Goal: Task Accomplishment & Management: Manage account settings

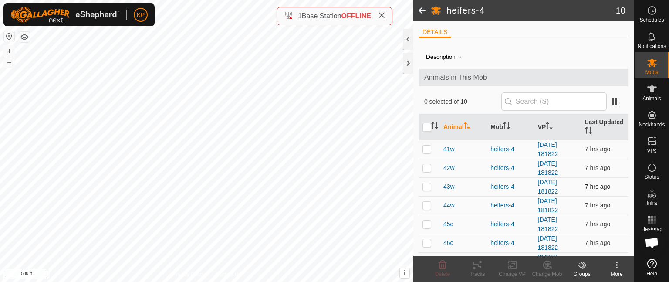
click at [427, 187] on p-checkbox at bounding box center [426, 186] width 9 height 7
checkbox input "true"
drag, startPoint x: 427, startPoint y: 187, endPoint x: 391, endPoint y: -2, distance: 192.2
click at [391, 0] on html "KP Schedules Notifications Mobs Animals Neckbands VPs Status Infra Heatmap Help…" at bounding box center [334, 141] width 669 height 282
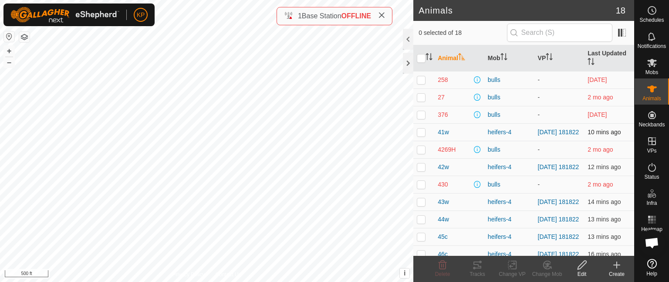
click at [420, 133] on p-checkbox at bounding box center [421, 131] width 9 height 7
checkbox input "true"
click at [481, 262] on icon at bounding box center [477, 264] width 8 height 7
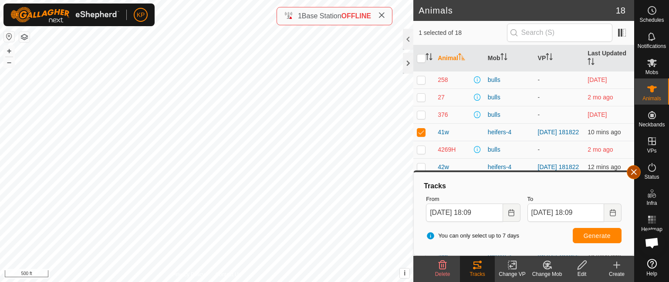
click at [629, 170] on button "button" at bounding box center [633, 172] width 14 height 14
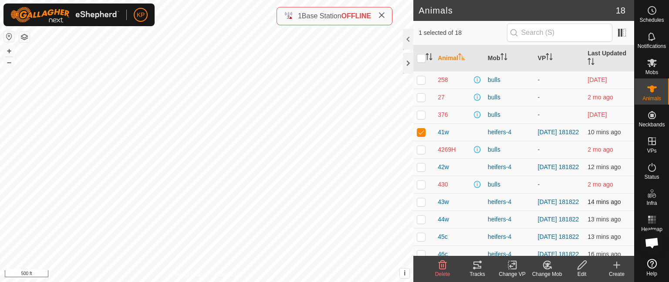
click at [417, 204] on p-checkbox at bounding box center [421, 201] width 9 height 7
checkbox input "true"
click at [422, 131] on p-checkbox at bounding box center [421, 131] width 9 height 7
checkbox input "false"
click at [476, 266] on icon at bounding box center [477, 264] width 10 height 10
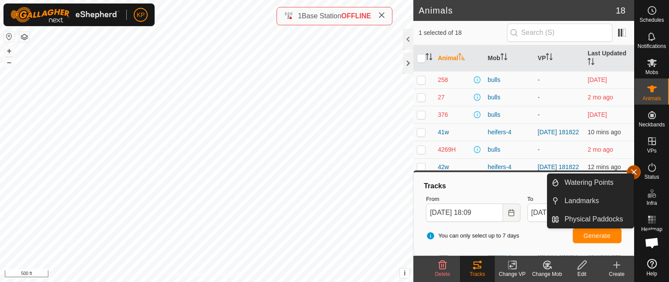
click at [634, 171] on button "button" at bounding box center [633, 172] width 14 height 14
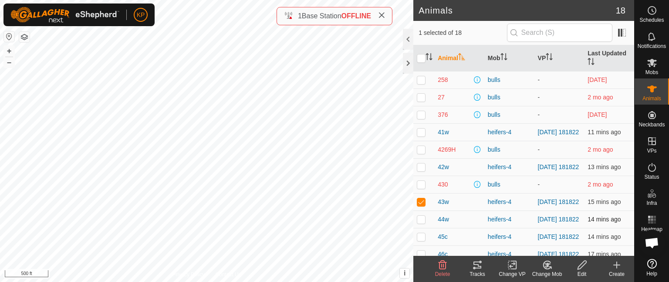
click at [419, 222] on p-checkbox at bounding box center [421, 218] width 9 height 7
checkbox input "true"
click at [418, 203] on p-checkbox at bounding box center [421, 201] width 9 height 7
checkbox input "false"
click at [475, 265] on icon at bounding box center [477, 264] width 10 height 10
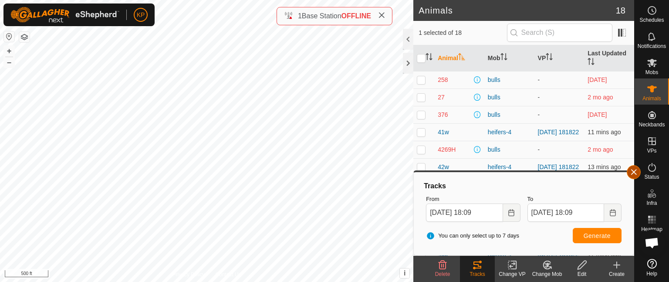
click at [631, 170] on button "button" at bounding box center [633, 172] width 14 height 14
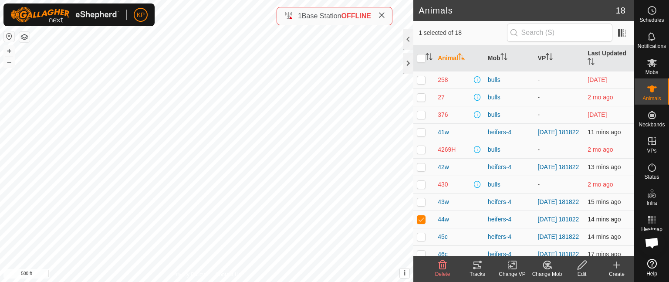
click at [418, 222] on p-checkbox at bounding box center [421, 218] width 9 height 7
checkbox input "false"
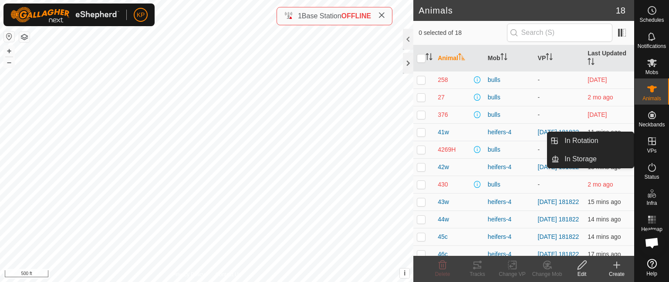
click at [652, 141] on icon at bounding box center [652, 141] width 8 height 8
click at [587, 141] on link "In Rotation" at bounding box center [596, 140] width 74 height 17
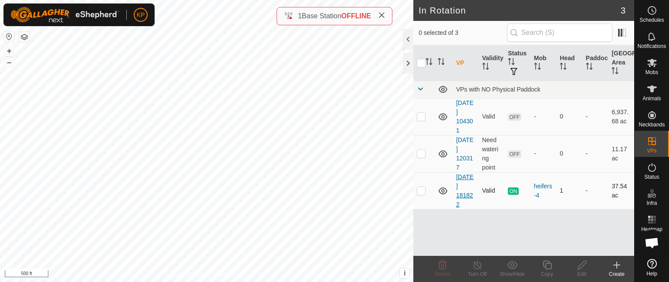
click at [464, 192] on link "[DATE] 181822" at bounding box center [464, 190] width 17 height 34
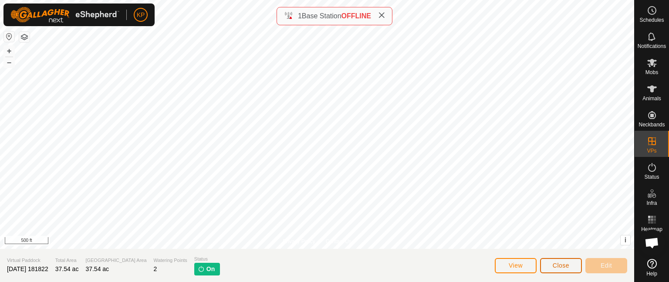
click at [553, 268] on span "Close" at bounding box center [560, 265] width 17 height 7
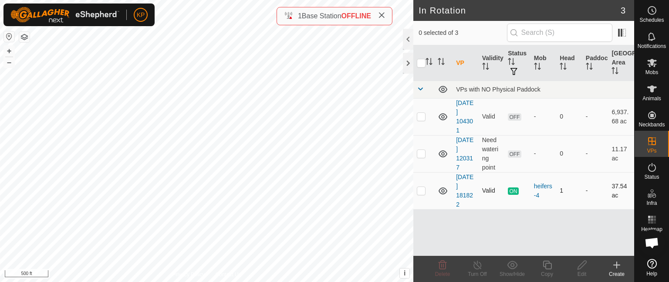
click at [421, 192] on p-checkbox at bounding box center [421, 190] width 9 height 7
checkbox input "true"
click at [548, 263] on icon at bounding box center [546, 264] width 11 height 10
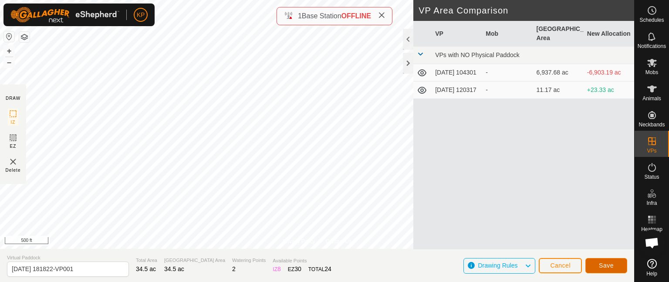
click at [601, 264] on span "Save" at bounding box center [605, 265] width 15 height 7
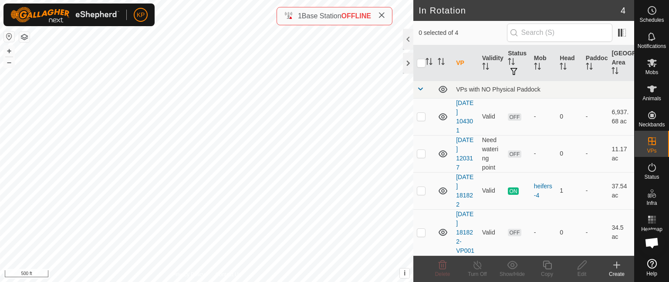
scroll to position [8, 0]
click at [421, 187] on p-checkbox at bounding box center [421, 190] width 9 height 7
checkbox input "true"
click at [549, 268] on icon at bounding box center [546, 264] width 11 height 10
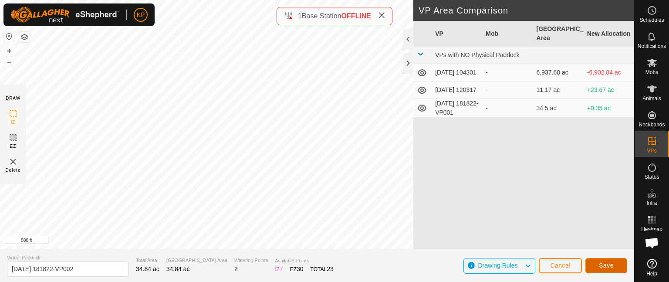
click at [600, 264] on span "Save" at bounding box center [605, 265] width 15 height 7
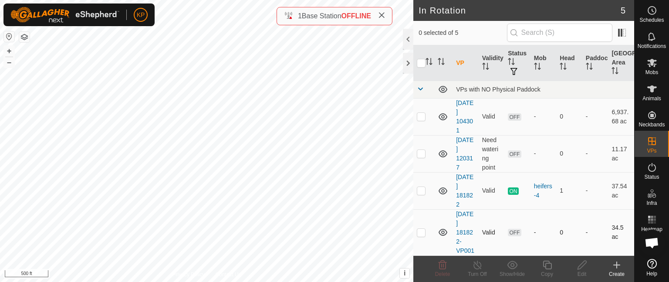
click at [421, 235] on p-checkbox at bounding box center [421, 232] width 9 height 7
click at [444, 265] on icon at bounding box center [442, 264] width 10 height 10
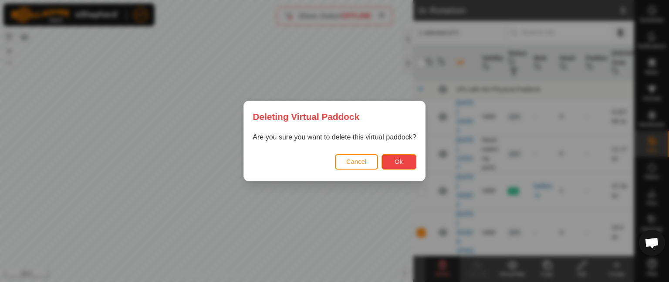
click at [393, 163] on button "Ok" at bounding box center [398, 161] width 35 height 15
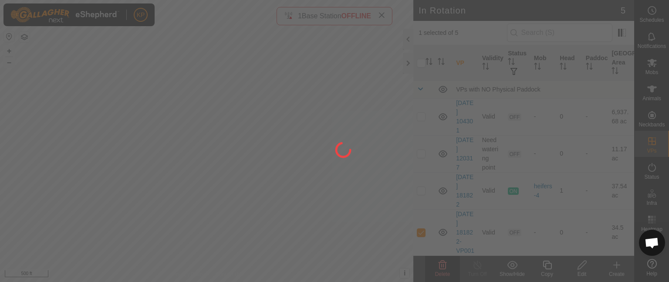
checkbox input "false"
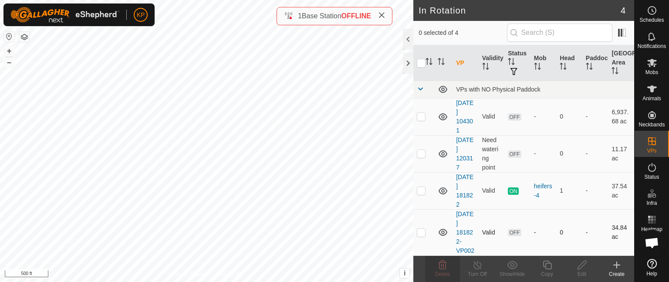
click at [421, 235] on p-checkbox at bounding box center [421, 232] width 9 height 7
checkbox input "true"
click at [581, 269] on icon at bounding box center [581, 264] width 11 height 10
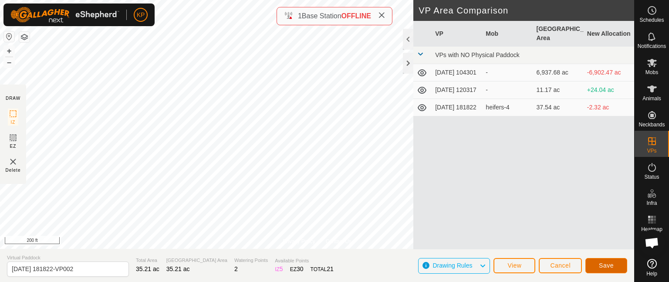
click at [601, 262] on span "Save" at bounding box center [605, 265] width 15 height 7
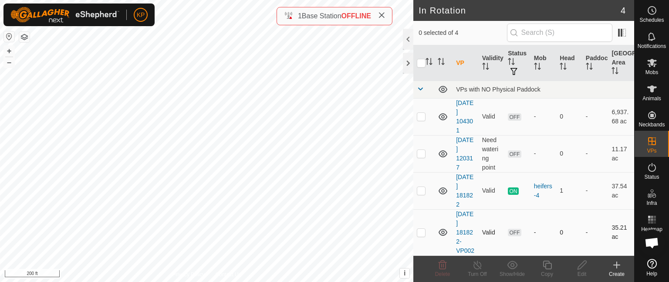
click at [420, 235] on p-checkbox at bounding box center [421, 232] width 9 height 7
checkbox input "true"
click at [651, 64] on icon at bounding box center [652, 63] width 10 height 8
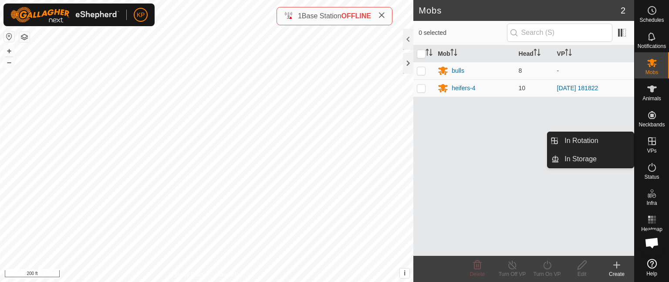
click at [653, 141] on icon at bounding box center [652, 141] width 8 height 8
click at [592, 137] on link "In Rotation" at bounding box center [596, 140] width 74 height 17
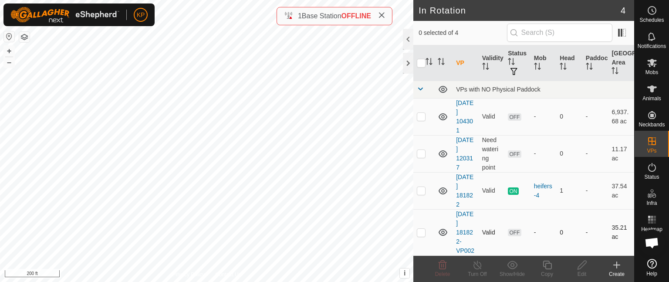
click at [421, 235] on p-checkbox at bounding box center [421, 232] width 9 height 7
checkbox input "true"
click at [581, 266] on icon at bounding box center [581, 264] width 9 height 9
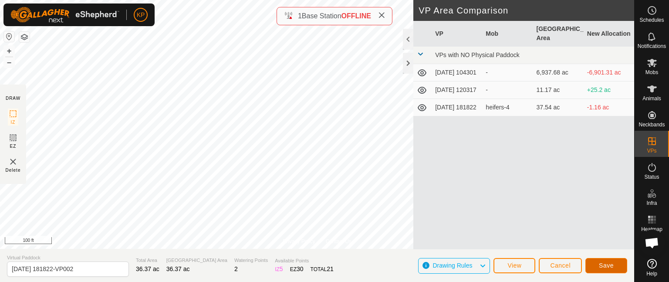
click at [605, 269] on button "Save" at bounding box center [606, 265] width 42 height 15
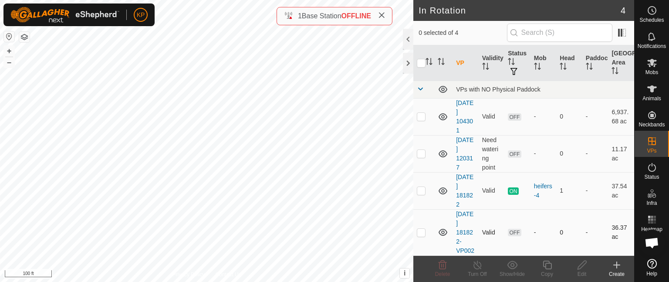
click at [420, 235] on p-checkbox at bounding box center [421, 232] width 9 height 7
checkbox input "true"
click at [584, 266] on icon at bounding box center [581, 264] width 11 height 10
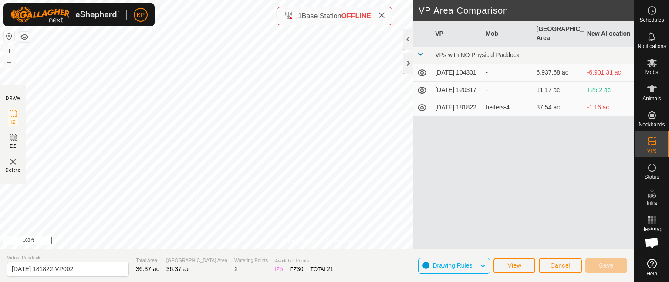
click at [486, 178] on div "VP Mob Grazing Area New Allocation VPs with NO Physical Paddock 2025-02-04 1043…" at bounding box center [523, 135] width 221 height 228
click at [554, 264] on span "Cancel" at bounding box center [560, 265] width 20 height 7
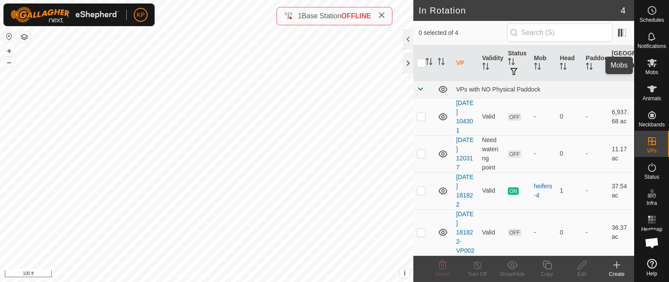
click at [651, 68] on es-mob-svg-icon at bounding box center [652, 63] width 16 height 14
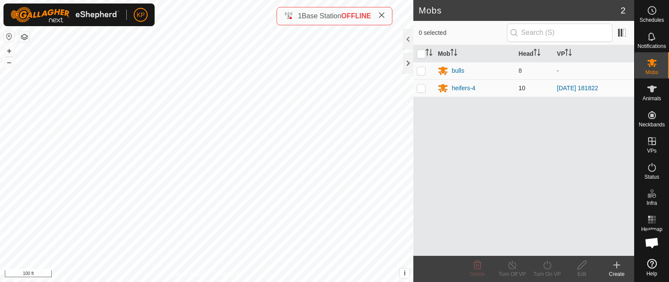
click at [420, 89] on p-checkbox at bounding box center [421, 87] width 9 height 7
checkbox input "true"
click at [545, 266] on icon at bounding box center [546, 264] width 11 height 10
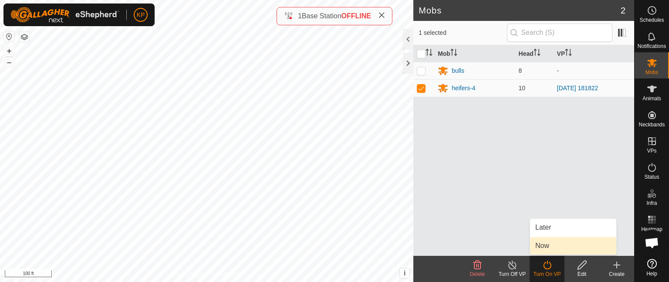
click at [545, 244] on link "Now" at bounding box center [573, 245] width 86 height 17
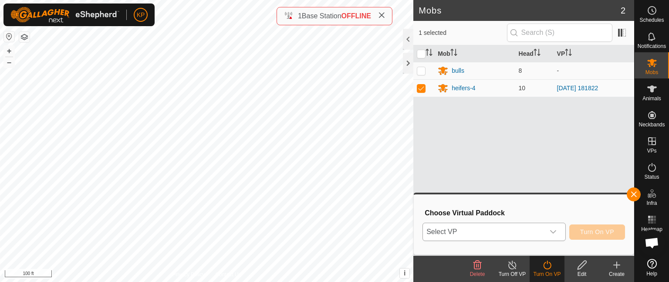
click at [555, 229] on icon "dropdown trigger" at bounding box center [552, 231] width 7 height 7
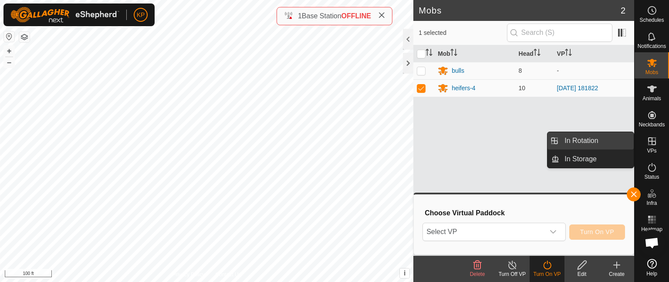
click at [580, 141] on link "In Rotation" at bounding box center [596, 140] width 74 height 17
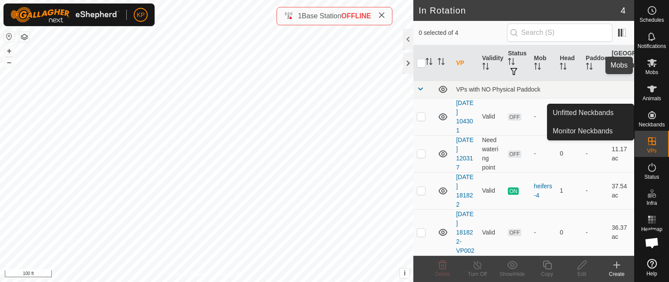
click at [653, 66] on icon at bounding box center [652, 63] width 10 height 8
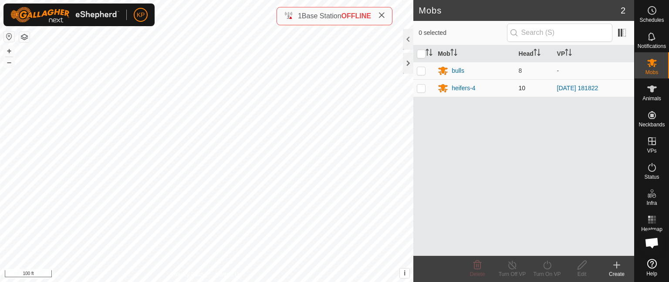
click at [420, 88] on p-checkbox at bounding box center [421, 87] width 9 height 7
checkbox input "true"
click at [548, 264] on icon at bounding box center [546, 264] width 11 height 10
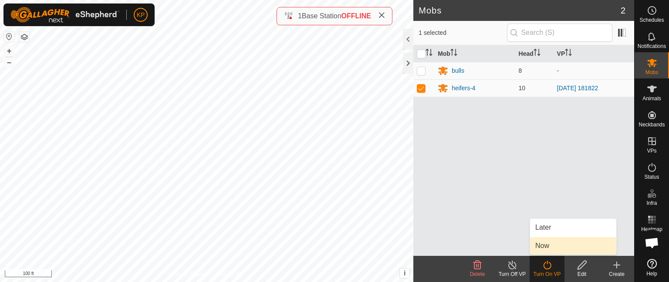
click at [547, 244] on link "Now" at bounding box center [573, 245] width 86 height 17
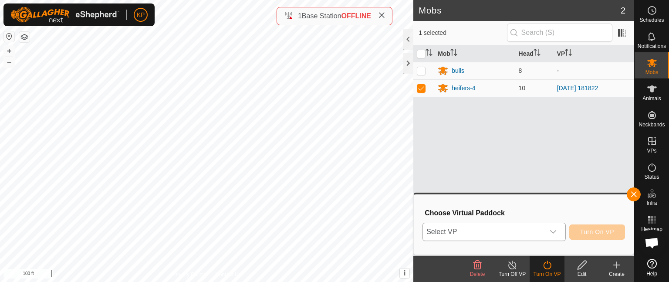
click at [552, 231] on icon "dropdown trigger" at bounding box center [552, 231] width 7 height 7
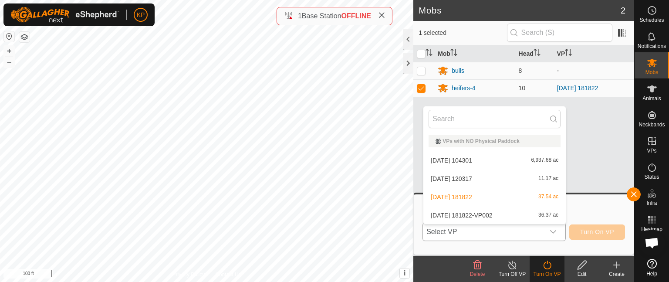
click at [529, 216] on li "2025-07-28 181822-VP002 36.37 ac" at bounding box center [494, 214] width 142 height 17
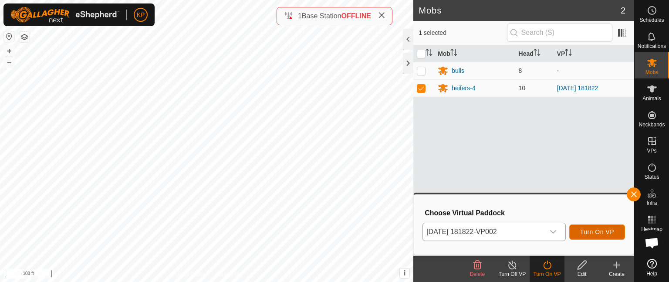
click at [590, 231] on span "Turn On VP" at bounding box center [597, 231] width 34 height 7
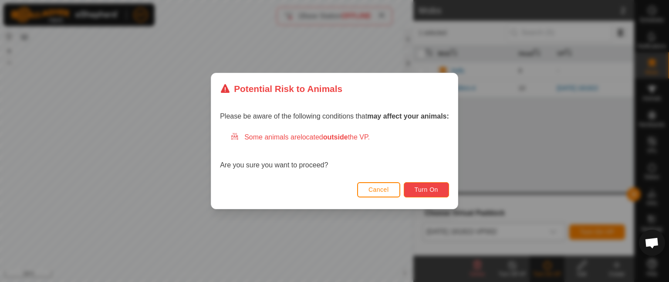
click at [424, 192] on span "Turn On" at bounding box center [426, 189] width 24 height 7
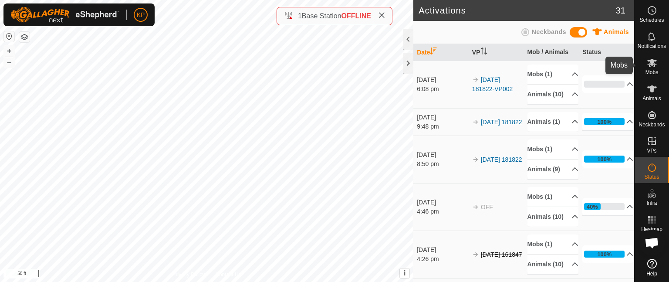
click at [653, 67] on icon at bounding box center [651, 62] width 10 height 10
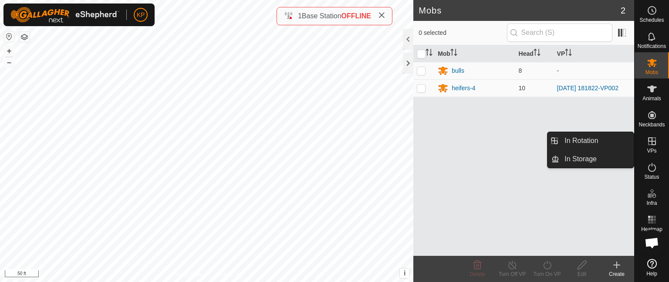
click at [650, 141] on icon at bounding box center [652, 141] width 8 height 8
click at [583, 140] on link "In Rotation" at bounding box center [596, 140] width 74 height 17
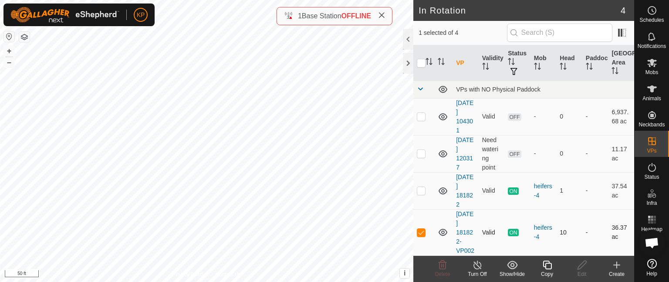
click at [419, 235] on p-checkbox at bounding box center [421, 232] width 9 height 7
checkbox input "false"
click at [468, 229] on link "[DATE] 181822-VP002" at bounding box center [465, 232] width 18 height 44
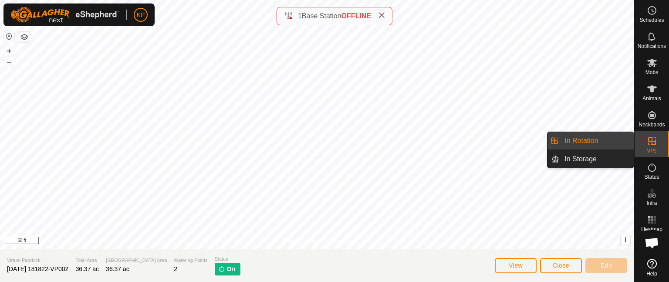
click at [652, 139] on icon at bounding box center [651, 141] width 10 height 10
click at [600, 140] on link "In Rotation" at bounding box center [596, 140] width 74 height 17
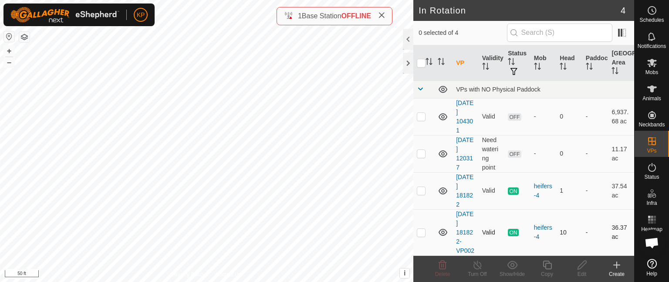
click at [421, 235] on p-checkbox at bounding box center [421, 232] width 9 height 7
checkbox input "true"
click at [476, 265] on icon at bounding box center [477, 264] width 11 height 10
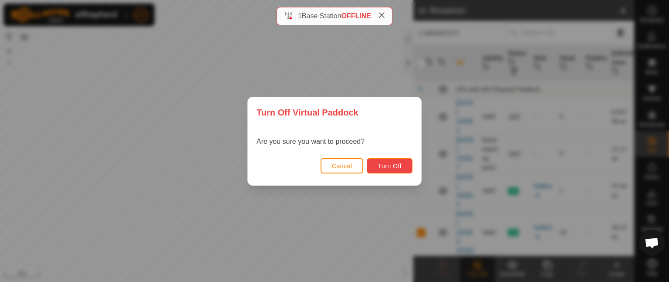
click at [397, 162] on span "Turn Off" at bounding box center [389, 165] width 24 height 7
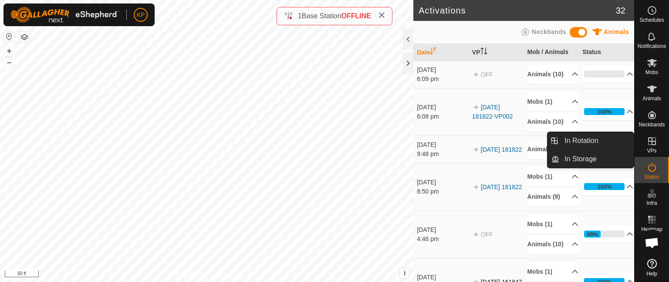
click at [653, 144] on icon at bounding box center [652, 141] width 8 height 8
click at [595, 139] on link "In Rotation" at bounding box center [596, 140] width 74 height 17
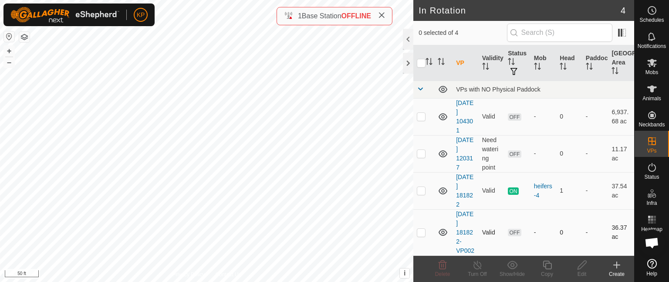
click at [418, 235] on p-checkbox at bounding box center [421, 232] width 9 height 7
checkbox input "true"
click at [581, 267] on icon at bounding box center [581, 264] width 9 height 9
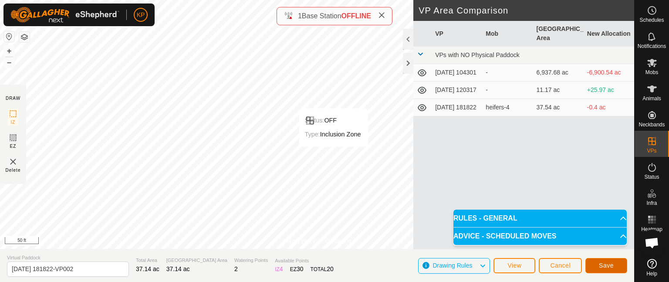
click at [616, 265] on button "Save" at bounding box center [606, 265] width 42 height 15
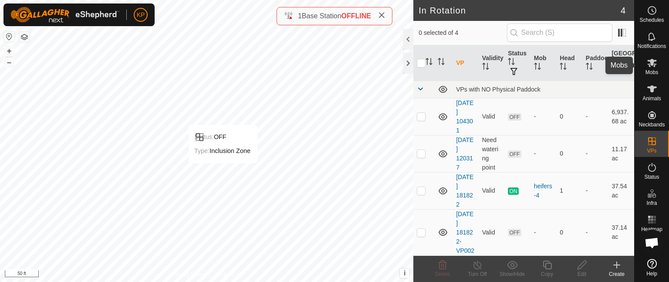
click at [650, 62] on icon at bounding box center [652, 63] width 10 height 8
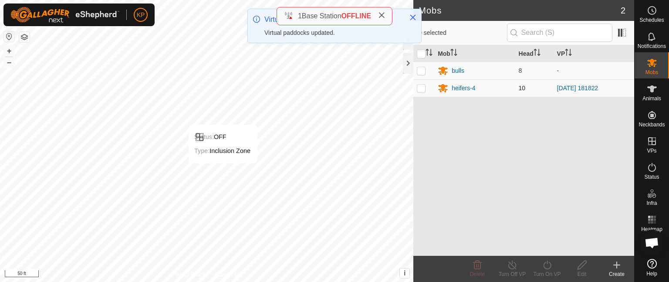
click at [422, 88] on p-checkbox at bounding box center [421, 87] width 9 height 7
checkbox input "true"
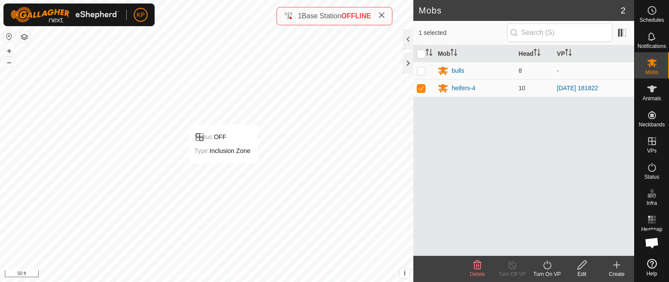
click at [548, 268] on icon at bounding box center [547, 264] width 8 height 9
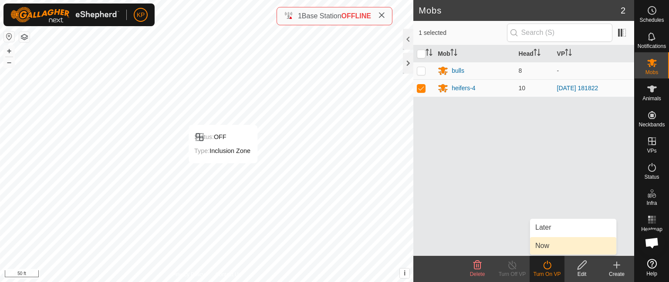
click at [547, 248] on link "Now" at bounding box center [573, 245] width 86 height 17
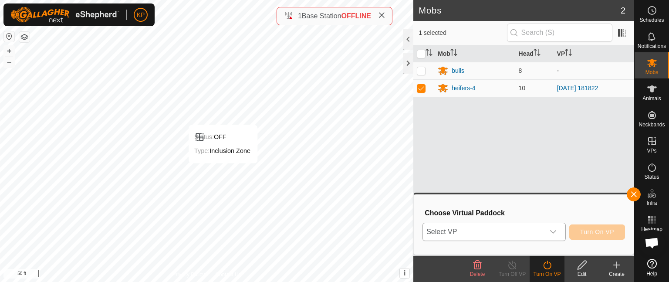
click at [553, 233] on icon "dropdown trigger" at bounding box center [553, 231] width 6 height 3
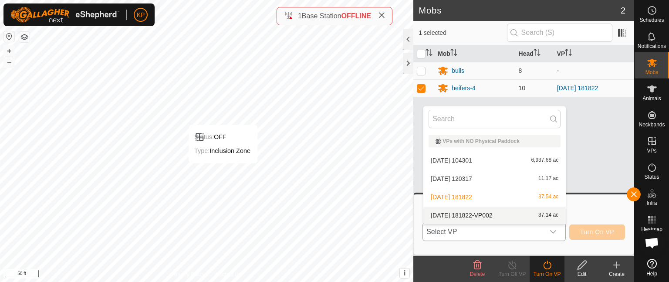
click at [504, 216] on li "2025-07-28 181822-VP002 37.14 ac" at bounding box center [494, 214] width 142 height 17
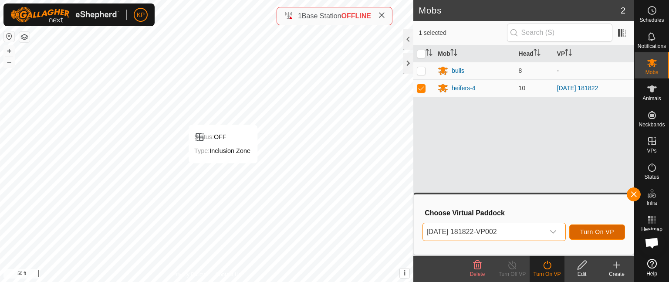
click at [588, 230] on span "Turn On VP" at bounding box center [597, 231] width 34 height 7
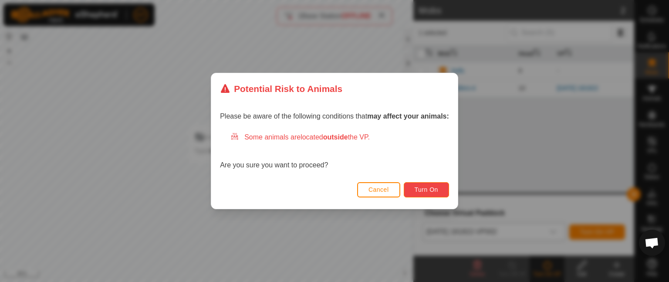
click at [423, 188] on span "Turn On" at bounding box center [426, 189] width 24 height 7
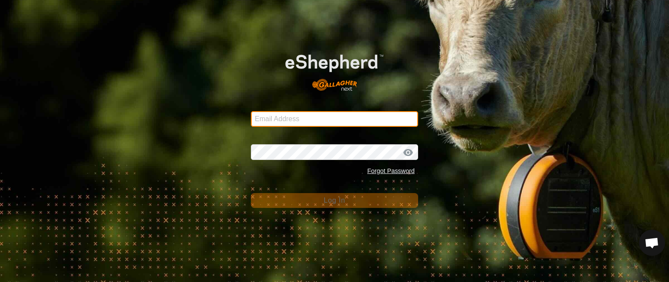
type input "krispayne1@icloud.com"
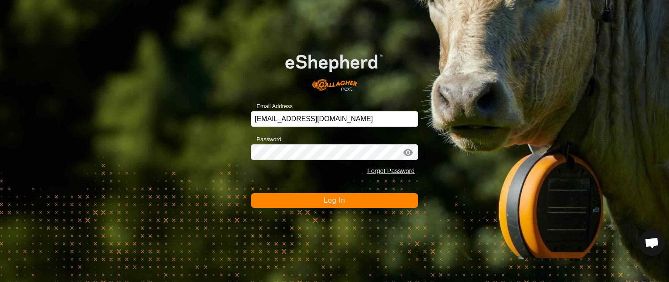
click at [327, 199] on span "Log In" at bounding box center [333, 199] width 21 height 7
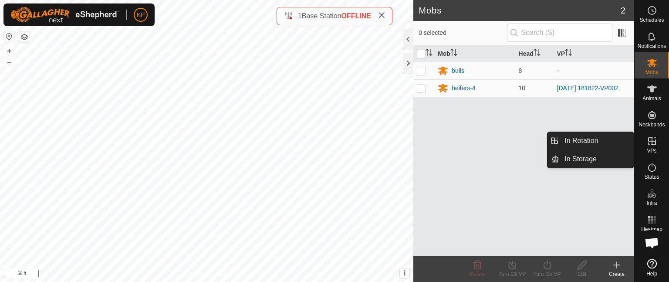
click at [648, 144] on icon at bounding box center [651, 141] width 10 height 10
click at [590, 143] on link "In Rotation" at bounding box center [596, 140] width 74 height 17
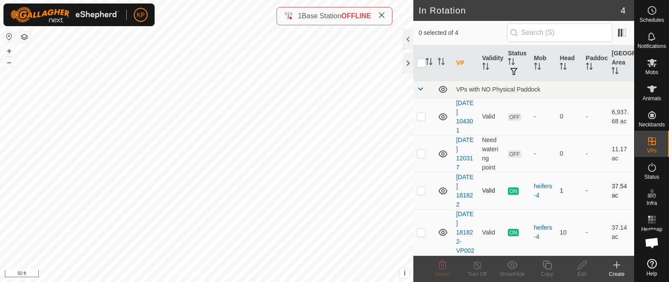
click at [421, 191] on p-checkbox at bounding box center [421, 190] width 9 height 7
checkbox input "true"
click at [477, 264] on icon at bounding box center [477, 264] width 11 height 10
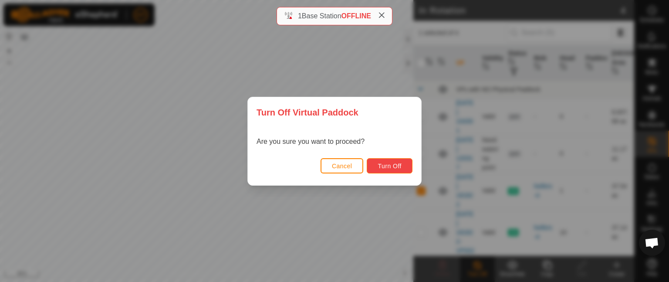
click at [390, 166] on span "Turn Off" at bounding box center [389, 165] width 24 height 7
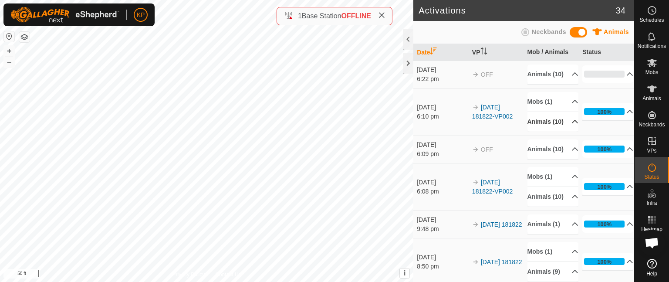
click at [564, 131] on p-accordion-header "Animals (10)" at bounding box center [552, 122] width 51 height 20
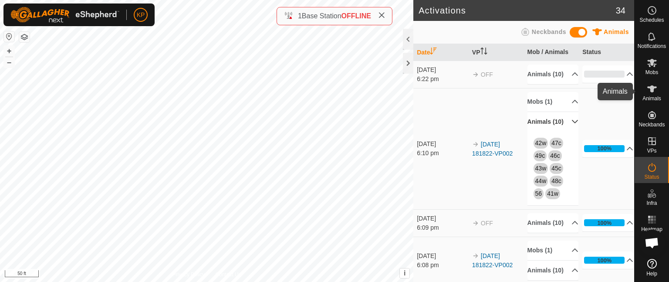
click at [649, 90] on icon at bounding box center [652, 88] width 10 height 7
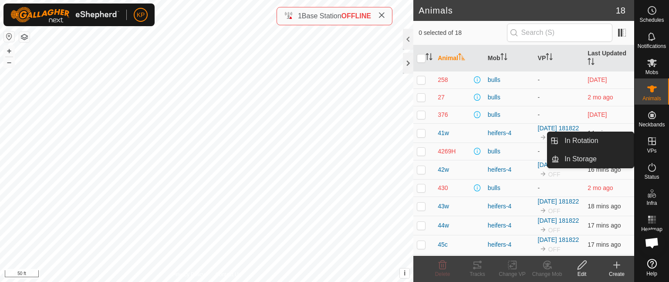
click at [653, 143] on icon at bounding box center [651, 141] width 10 height 10
click at [585, 140] on link "In Rotation" at bounding box center [596, 140] width 74 height 17
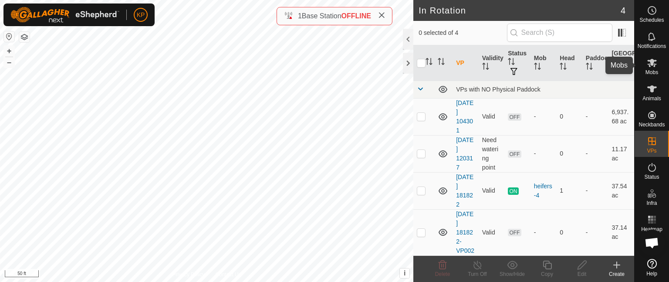
click at [652, 66] on icon at bounding box center [651, 62] width 10 height 10
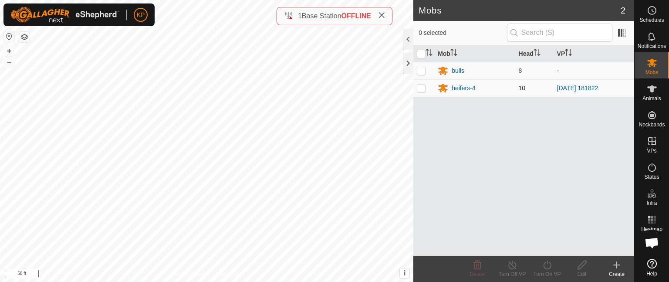
click at [420, 88] on p-checkbox at bounding box center [421, 87] width 9 height 7
checkbox input "true"
click at [545, 260] on icon at bounding box center [546, 264] width 11 height 10
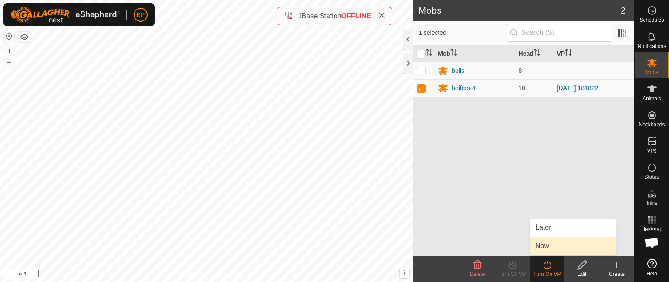
click at [547, 242] on link "Now" at bounding box center [573, 245] width 86 height 17
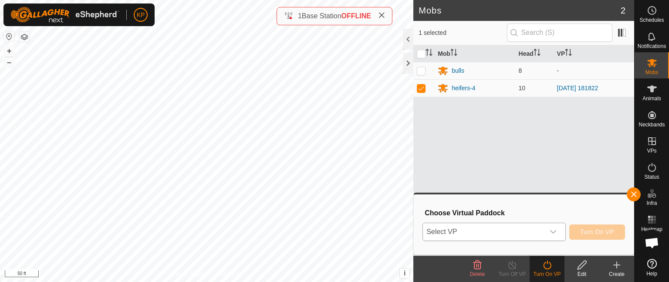
click at [554, 231] on icon "dropdown trigger" at bounding box center [552, 231] width 7 height 7
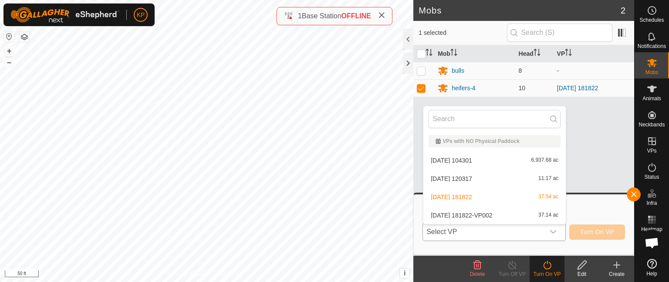
click at [499, 215] on li "2025-07-28 181822-VP002 37.14 ac" at bounding box center [494, 214] width 142 height 17
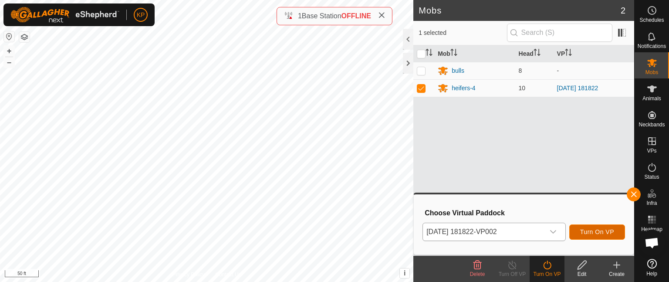
click at [588, 231] on span "Turn On VP" at bounding box center [597, 231] width 34 height 7
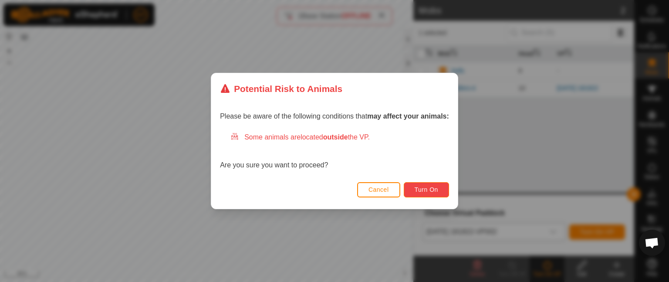
click at [425, 190] on span "Turn On" at bounding box center [426, 189] width 24 height 7
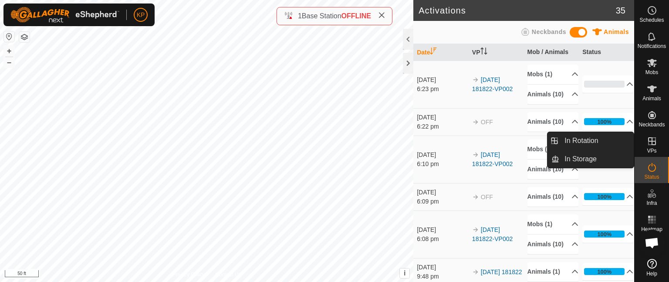
click at [653, 141] on icon at bounding box center [652, 141] width 8 height 8
click at [570, 140] on link "In Rotation" at bounding box center [596, 140] width 74 height 17
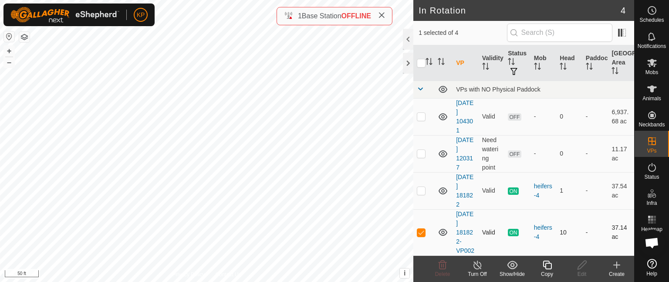
click at [421, 234] on p-checkbox at bounding box center [421, 232] width 9 height 7
checkbox input "false"
click at [420, 191] on p-checkbox at bounding box center [421, 190] width 9 height 7
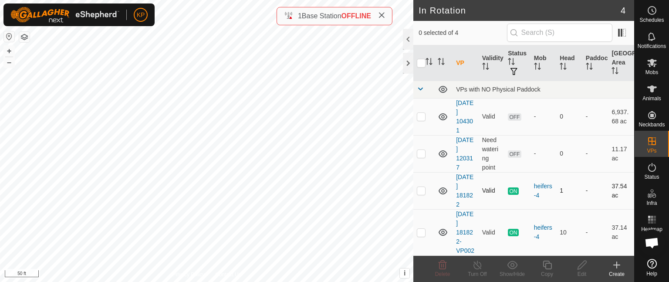
checkbox input "true"
click at [473, 268] on icon at bounding box center [477, 264] width 11 height 10
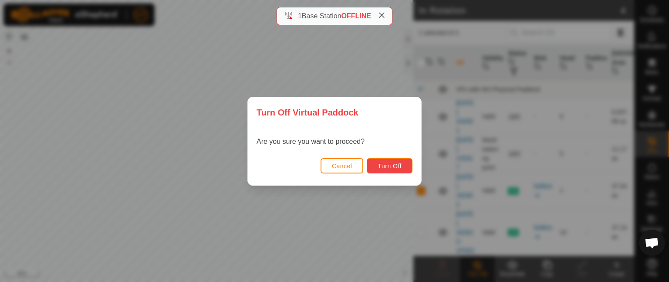
click at [395, 165] on span "Turn Off" at bounding box center [389, 165] width 24 height 7
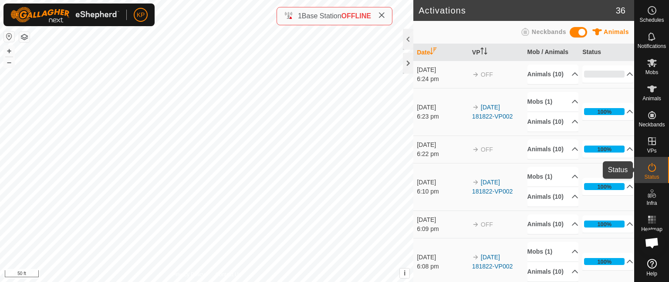
click at [650, 160] on es-activation-svg-icon at bounding box center [652, 167] width 16 height 14
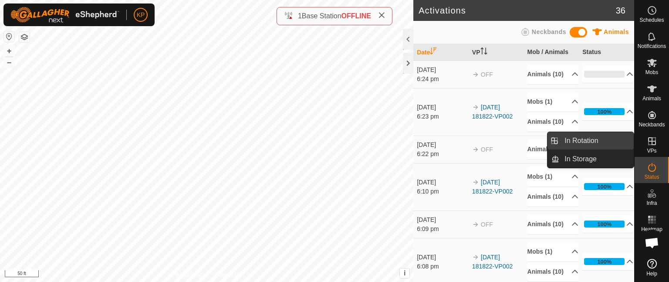
click at [580, 140] on link "In Rotation" at bounding box center [596, 140] width 74 height 17
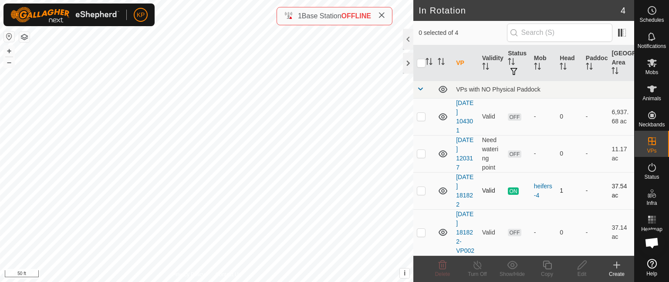
click at [420, 190] on p-checkbox at bounding box center [421, 190] width 9 height 7
checkbox input "true"
click at [476, 265] on icon at bounding box center [477, 264] width 11 height 10
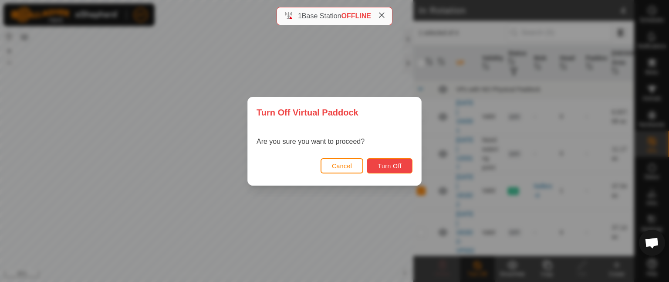
click at [388, 165] on span "Turn Off" at bounding box center [389, 165] width 24 height 7
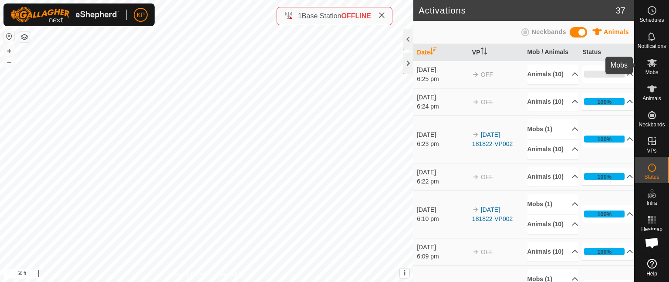
click at [647, 66] on icon at bounding box center [651, 62] width 10 height 10
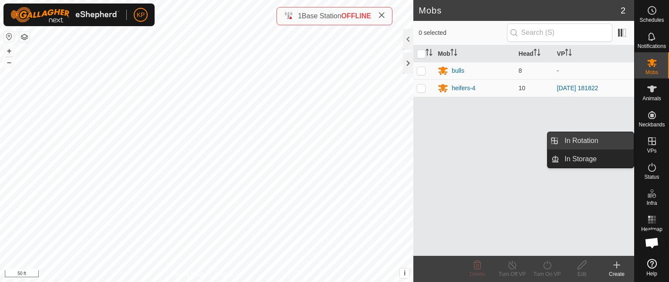
click at [576, 139] on link "In Rotation" at bounding box center [596, 140] width 74 height 17
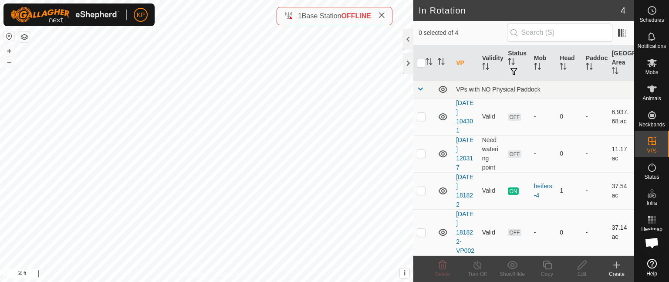
click at [421, 240] on td at bounding box center [423, 232] width 21 height 46
click at [421, 233] on p-checkbox at bounding box center [421, 232] width 9 height 7
checkbox input "false"
click at [421, 191] on p-checkbox at bounding box center [421, 190] width 9 height 7
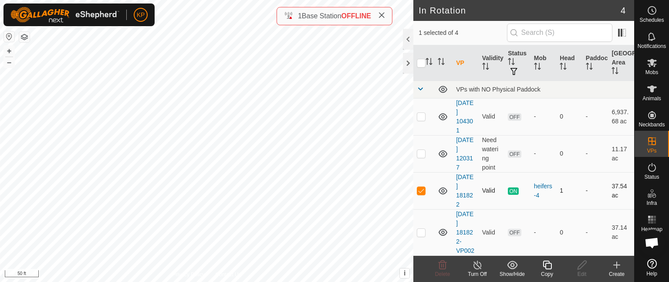
checkbox input "false"
click at [653, 64] on icon at bounding box center [651, 62] width 10 height 10
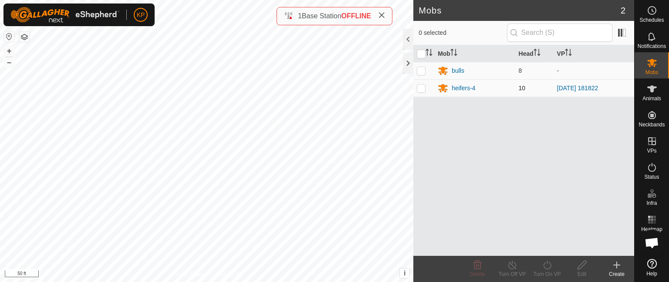
click at [421, 88] on p-checkbox at bounding box center [421, 87] width 9 height 7
checkbox input "true"
click at [544, 266] on icon at bounding box center [546, 264] width 11 height 10
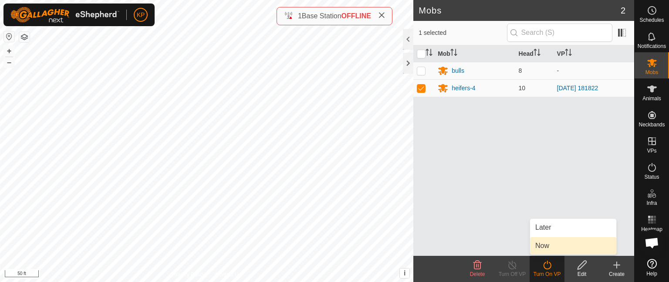
click at [546, 248] on link "Now" at bounding box center [573, 245] width 86 height 17
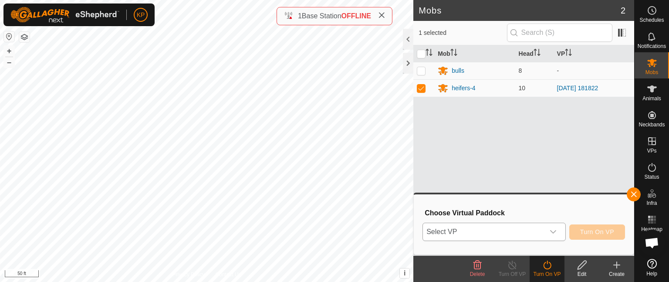
click at [553, 232] on icon "dropdown trigger" at bounding box center [552, 231] width 7 height 7
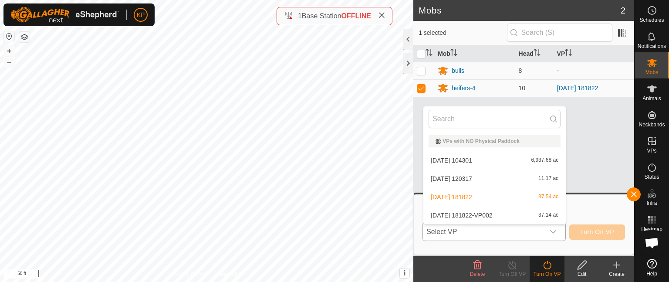
click at [504, 214] on li "2025-07-28 181822-VP002 37.14 ac" at bounding box center [494, 214] width 142 height 17
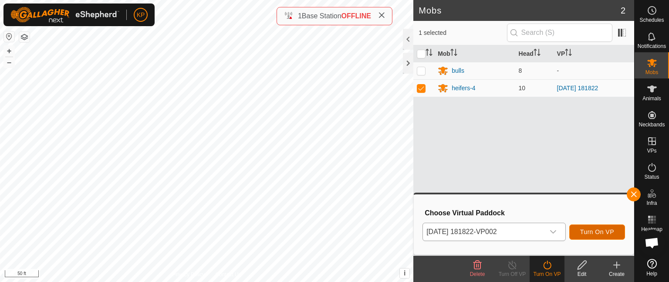
click at [602, 234] on span "Turn On VP" at bounding box center [597, 231] width 34 height 7
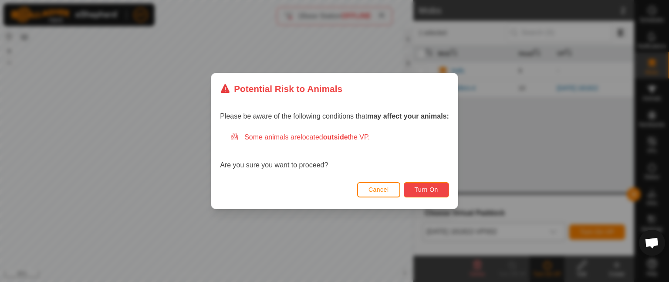
click at [422, 186] on span "Turn On" at bounding box center [426, 189] width 24 height 7
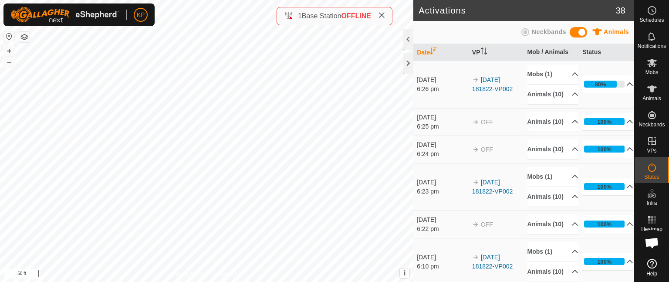
click at [618, 87] on p-accordion-header "80%" at bounding box center [607, 83] width 51 height 17
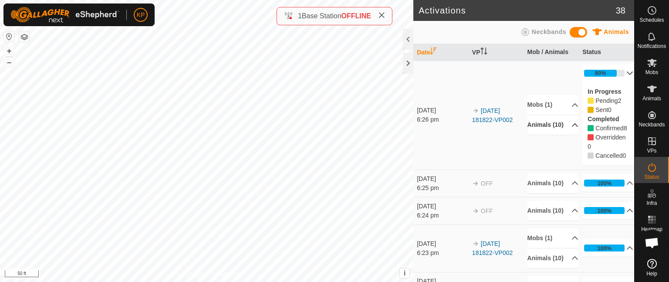
click at [564, 132] on p-accordion-header "Animals (10)" at bounding box center [552, 125] width 51 height 20
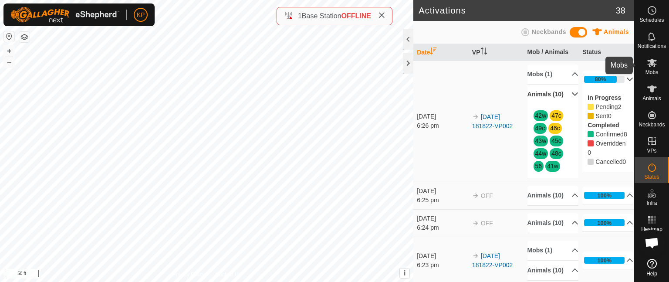
click at [654, 63] on icon at bounding box center [651, 62] width 10 height 10
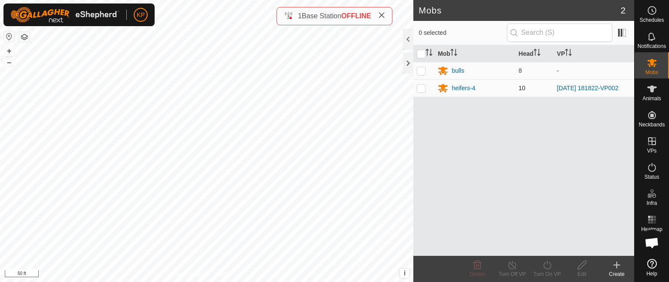
click at [420, 87] on p-checkbox at bounding box center [421, 87] width 9 height 7
checkbox input "true"
click at [463, 87] on div "heifers-4" at bounding box center [463, 88] width 24 height 9
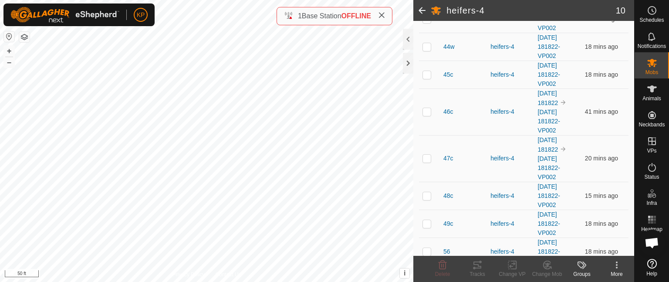
scroll to position [198, 0]
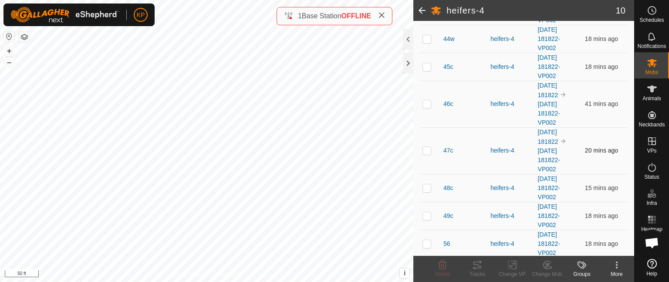
click at [428, 149] on p-checkbox at bounding box center [426, 150] width 9 height 7
click at [440, 270] on div "Delete" at bounding box center [442, 274] width 35 height 8
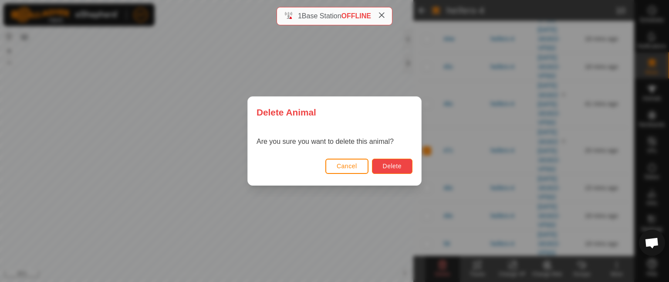
click at [392, 168] on span "Delete" at bounding box center [392, 165] width 19 height 7
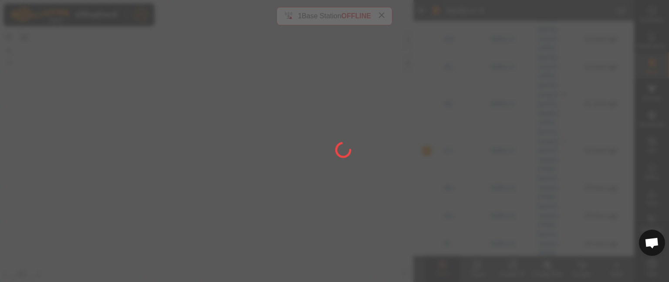
checkbox input "false"
